Goal: Task Accomplishment & Management: Manage account settings

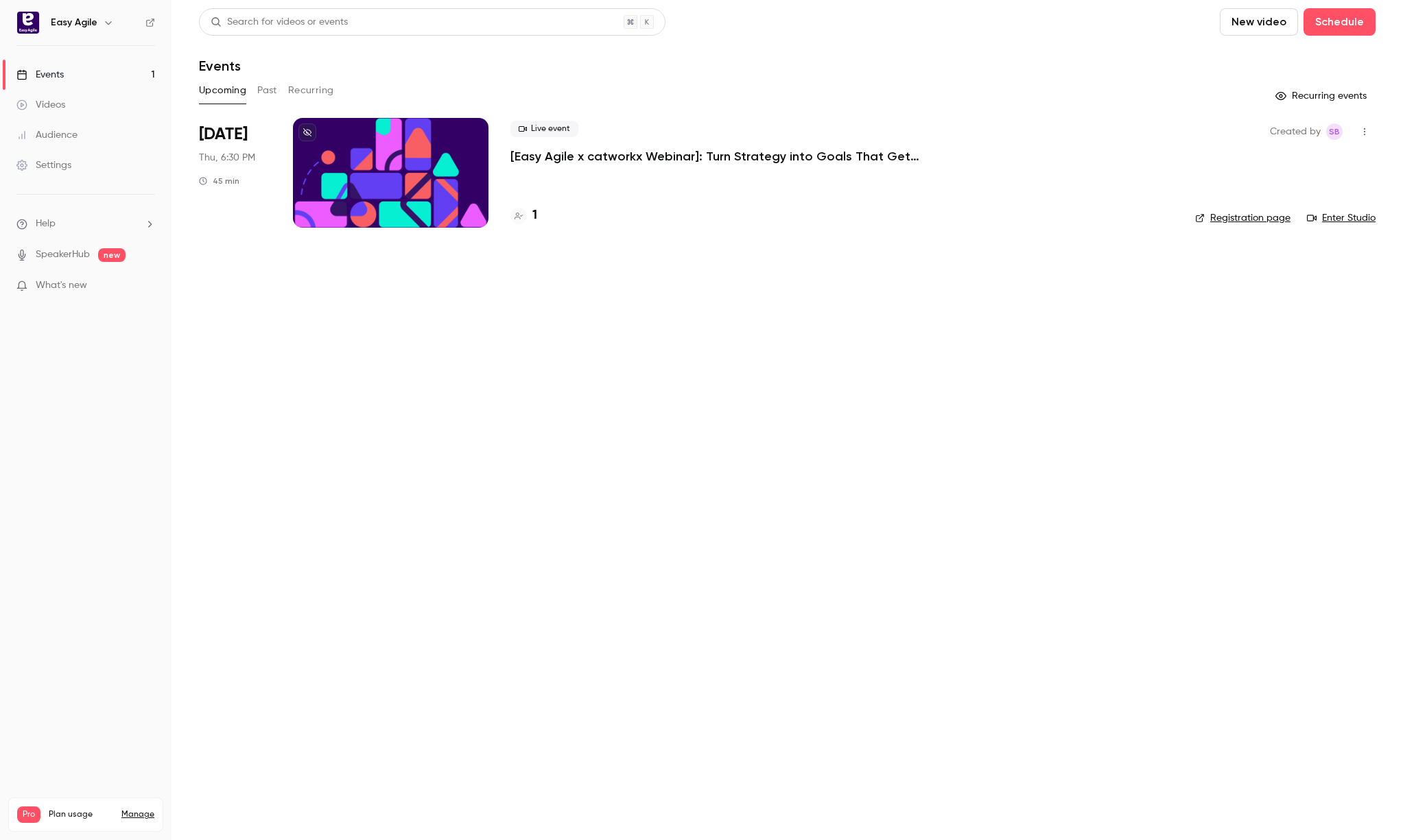
click at [1360, 218] on link "Enter Studio" at bounding box center [1340, 218] width 69 height 14
click at [94, 167] on link "Settings" at bounding box center [86, 165] width 172 height 30
